Goal: Transaction & Acquisition: Book appointment/travel/reservation

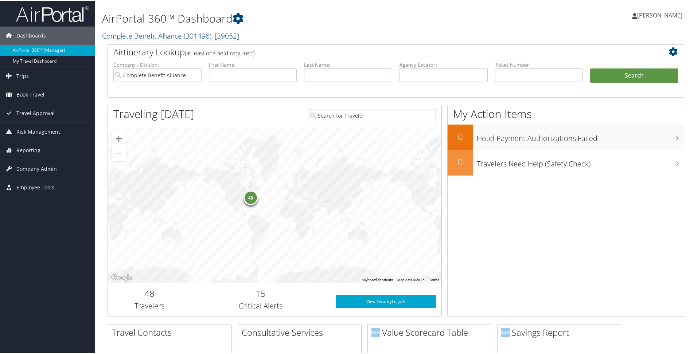
click at [43, 98] on span "Book Travel" at bounding box center [30, 94] width 28 height 18
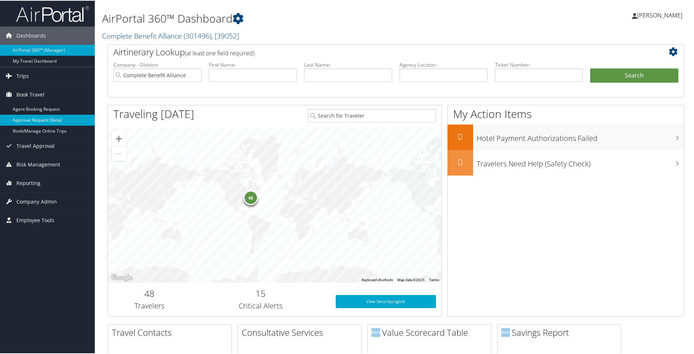
click at [48, 124] on link "Approval Request (Beta)" at bounding box center [47, 119] width 95 height 11
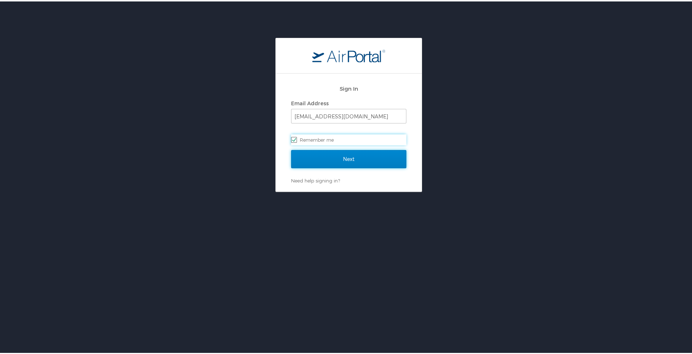
click at [340, 157] on input "Next" at bounding box center [348, 158] width 115 height 18
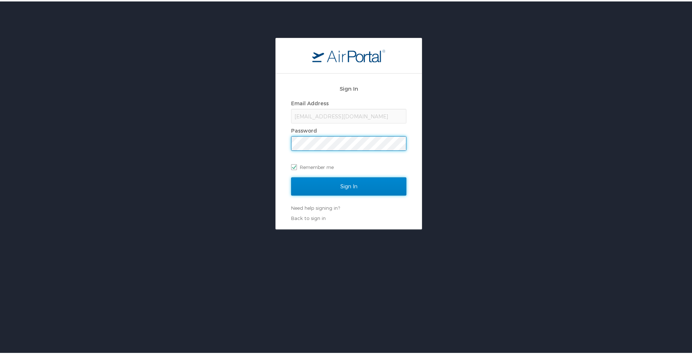
click at [340, 188] on input "Sign In" at bounding box center [348, 185] width 115 height 18
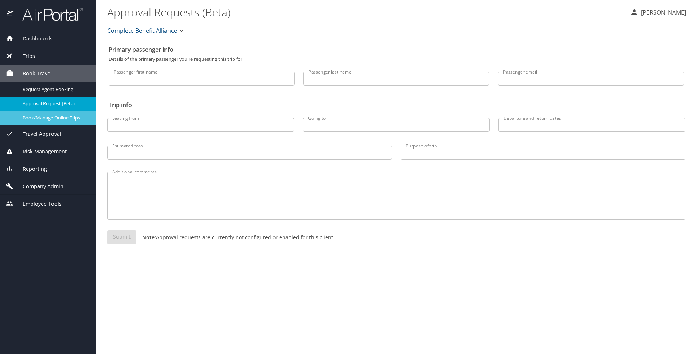
click at [63, 115] on span "Book/Manage Online Trips" at bounding box center [55, 118] width 64 height 7
